Goal: Use online tool/utility: Utilize a website feature to perform a specific function

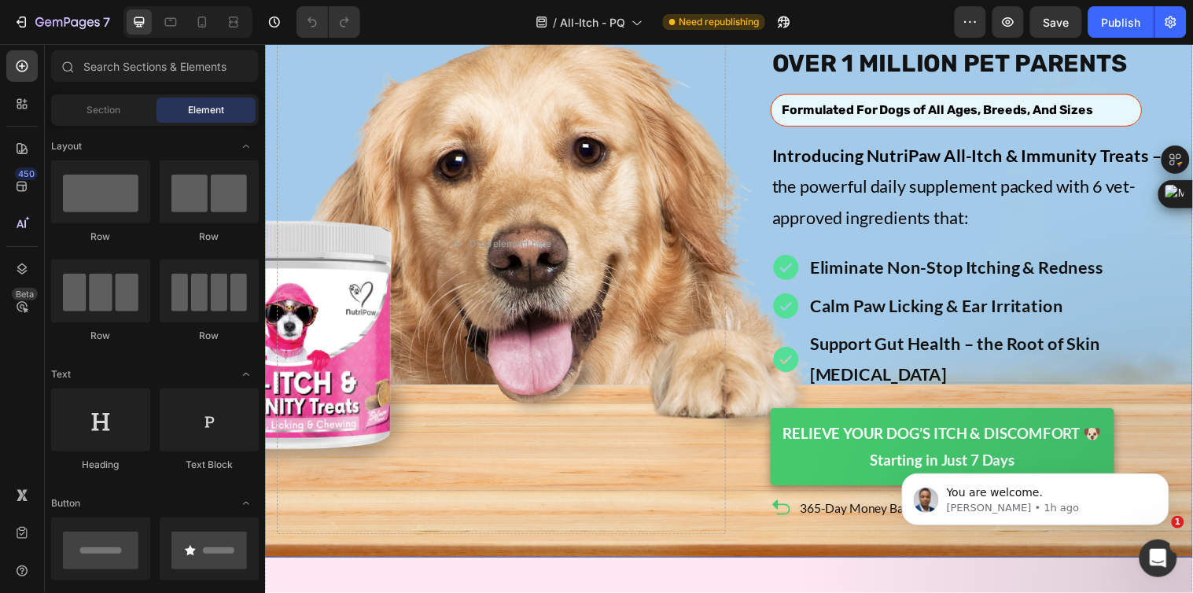
click at [558, 518] on div "Image Icon Icon Icon Icon Icon Icon List Over 15,869 itch-free pups Text Block …" at bounding box center [736, 233] width 944 height 665
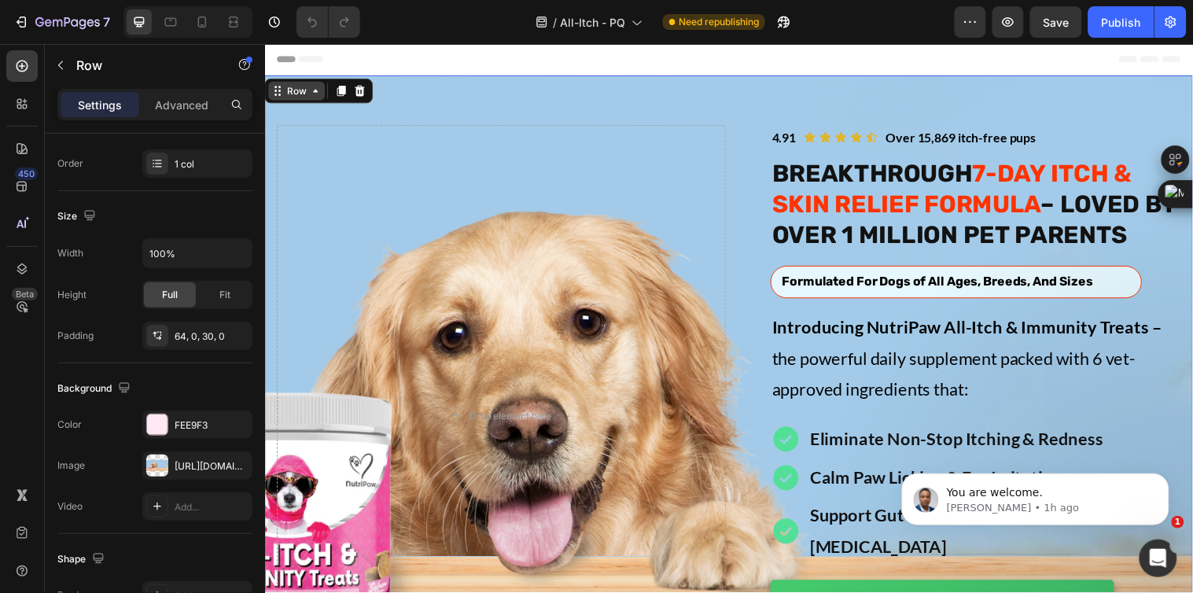
click at [295, 88] on div "Row" at bounding box center [297, 91] width 26 height 14
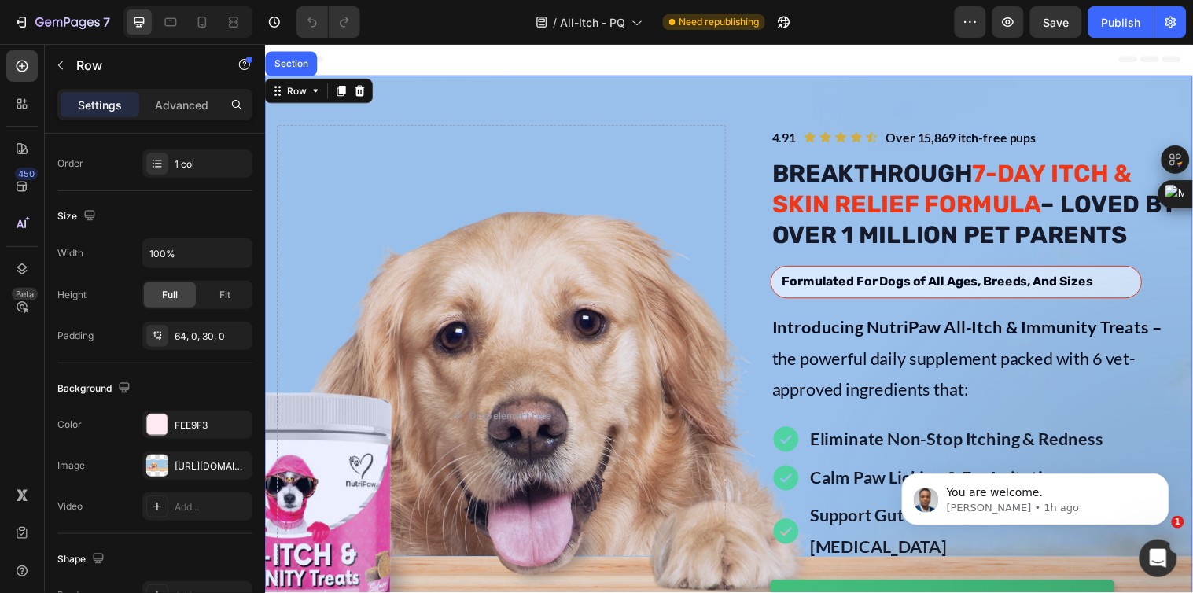
click at [295, 62] on div "Section" at bounding box center [291, 63] width 40 height 9
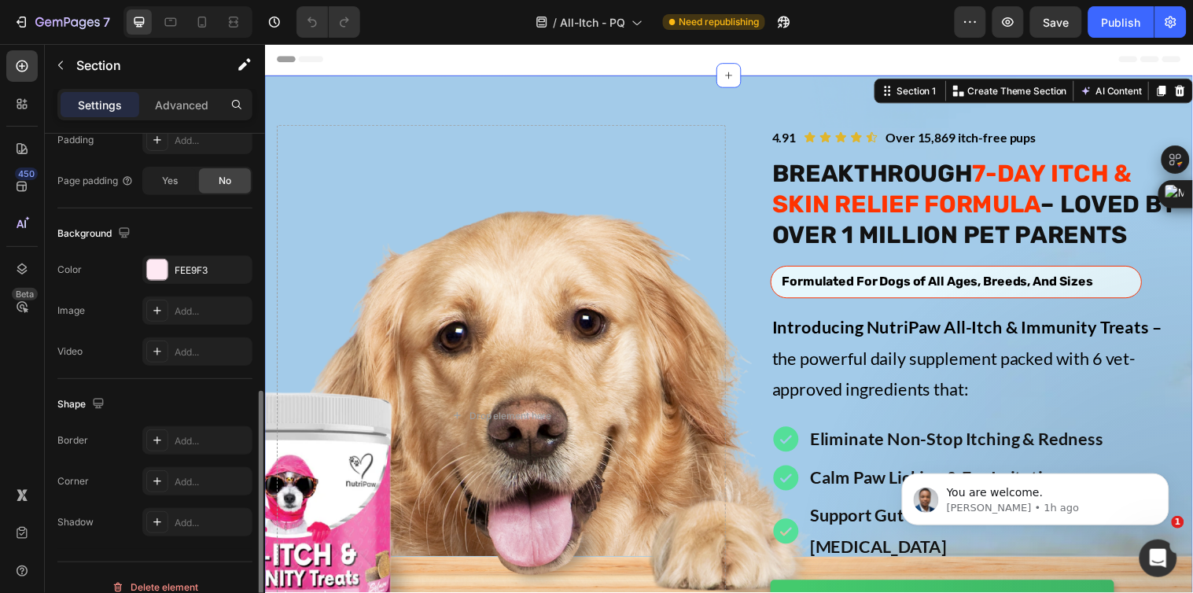
scroll to position [455, 0]
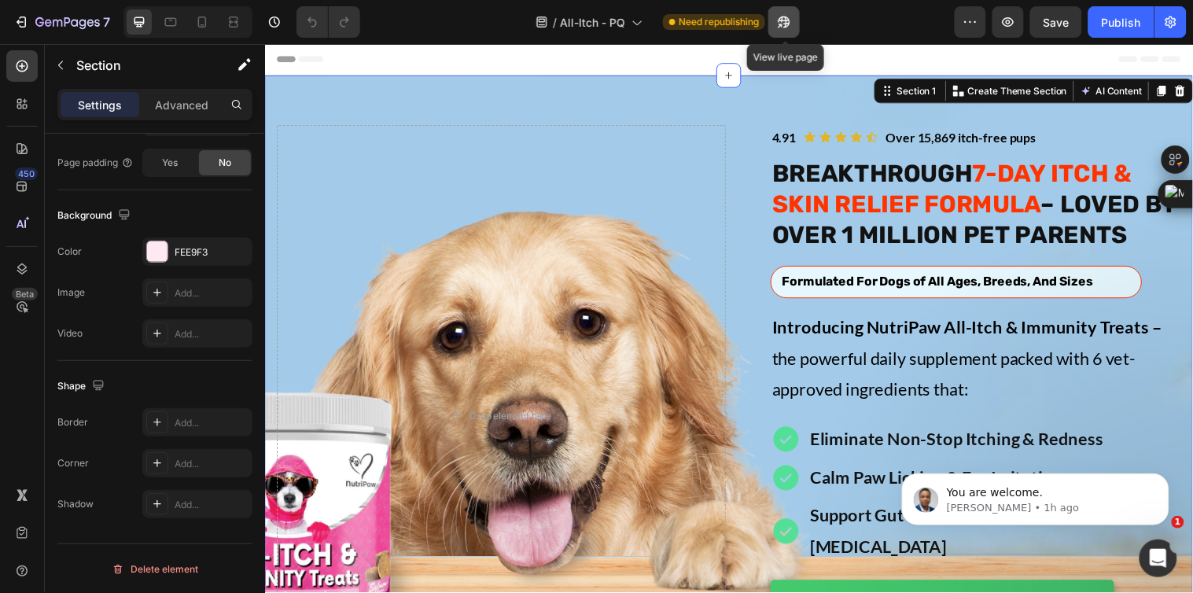
click at [788, 13] on button "button" at bounding box center [783, 21] width 31 height 31
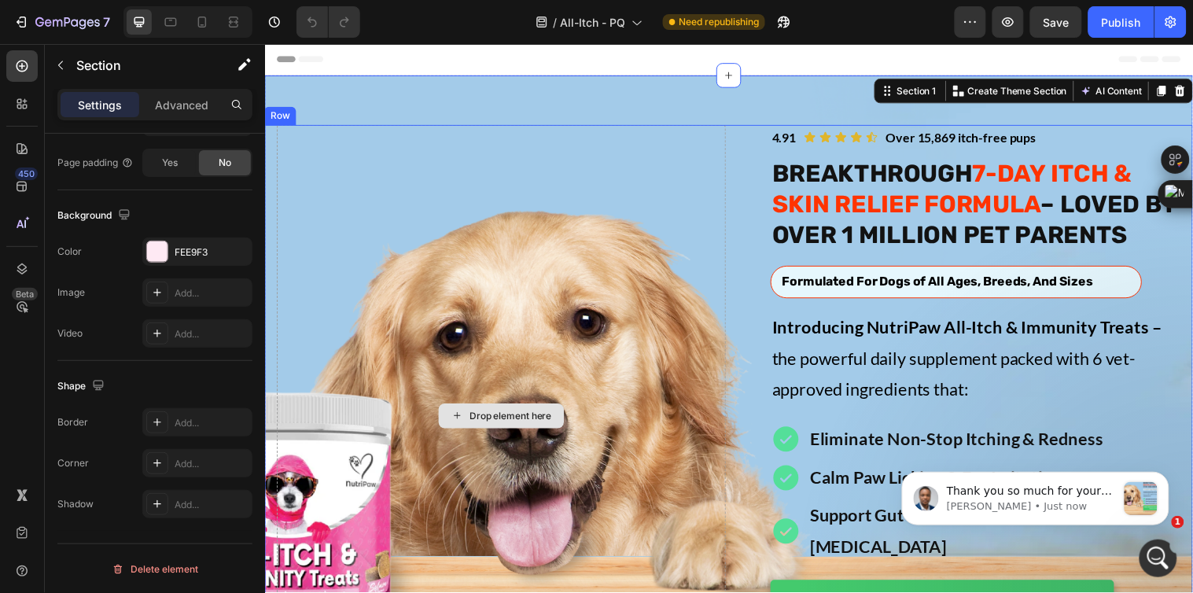
click at [471, 278] on div "Drop element here" at bounding box center [505, 421] width 456 height 591
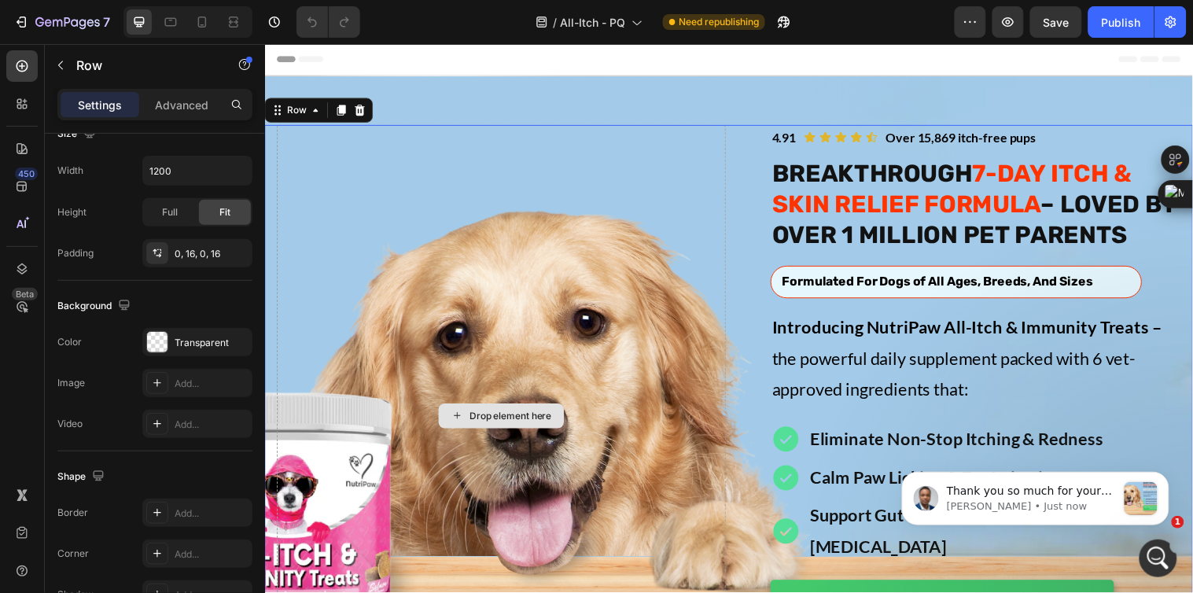
scroll to position [0, 0]
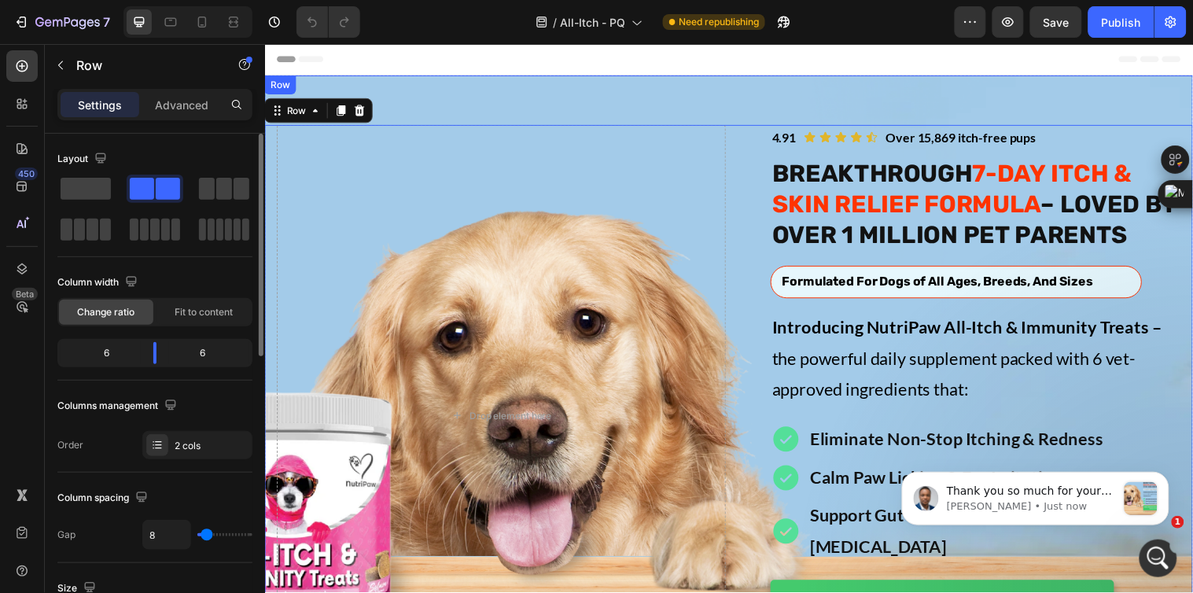
click at [454, 93] on div "Image Icon Icon Icon Icon Icon Icon List Over 15,869 itch-free pups Text Block …" at bounding box center [736, 407] width 944 height 665
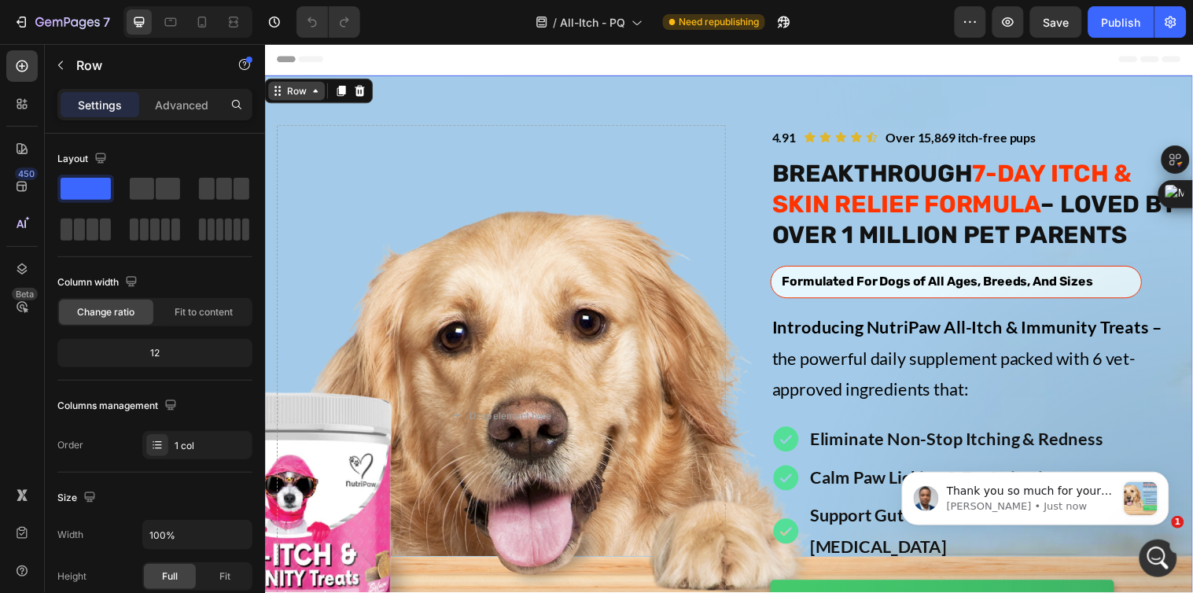
click at [299, 92] on div "Row" at bounding box center [297, 91] width 26 height 14
click at [491, 161] on div "Drop element here" at bounding box center [505, 421] width 456 height 591
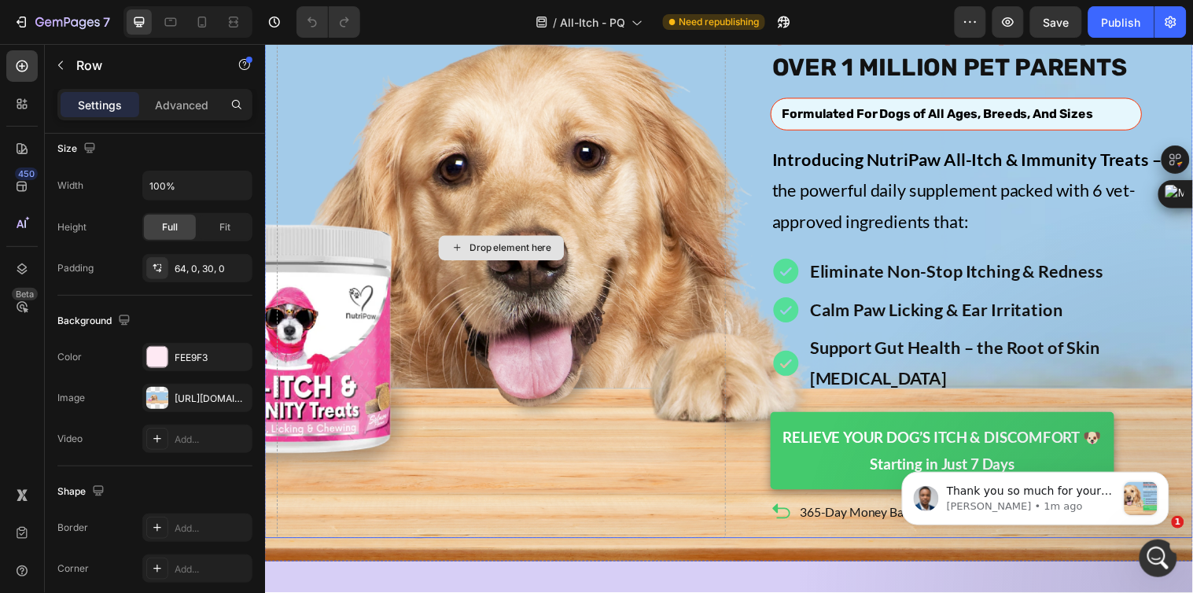
scroll to position [87, 0]
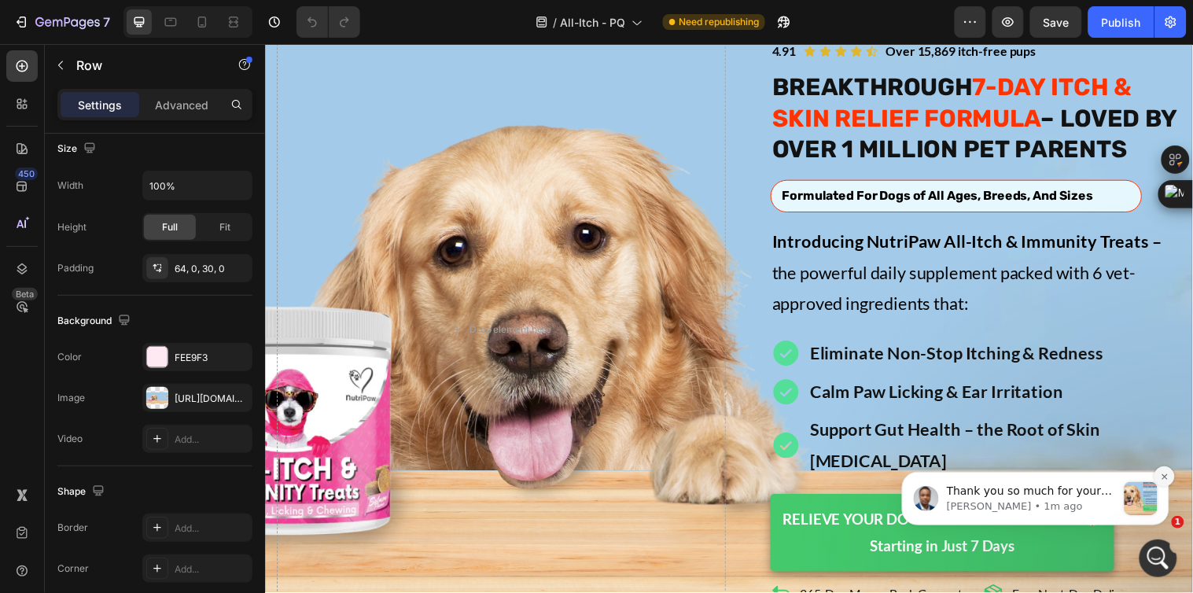
click at [1163, 473] on icon "Dismiss notification" at bounding box center [1164, 476] width 9 height 9
